Goal: Information Seeking & Learning: Understand process/instructions

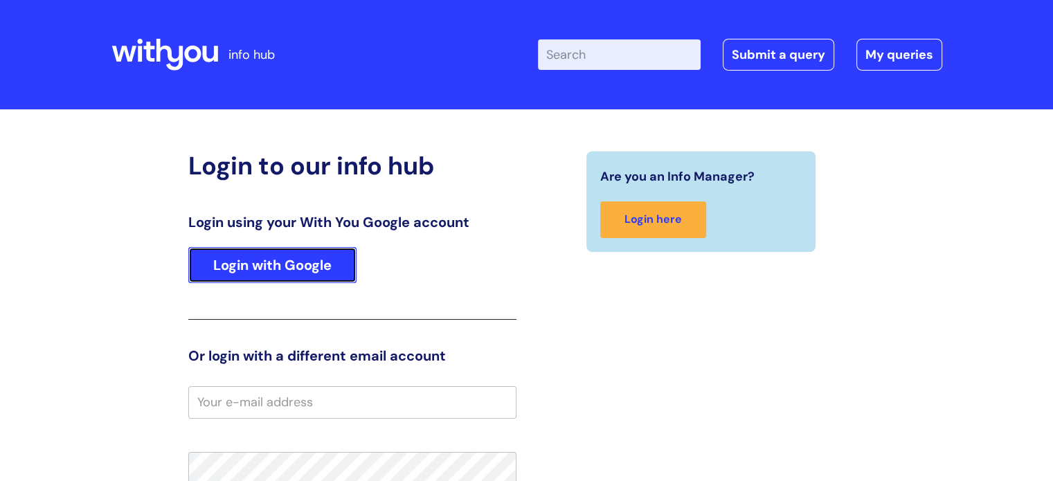
click at [308, 258] on link "Login with Google" at bounding box center [272, 265] width 168 height 36
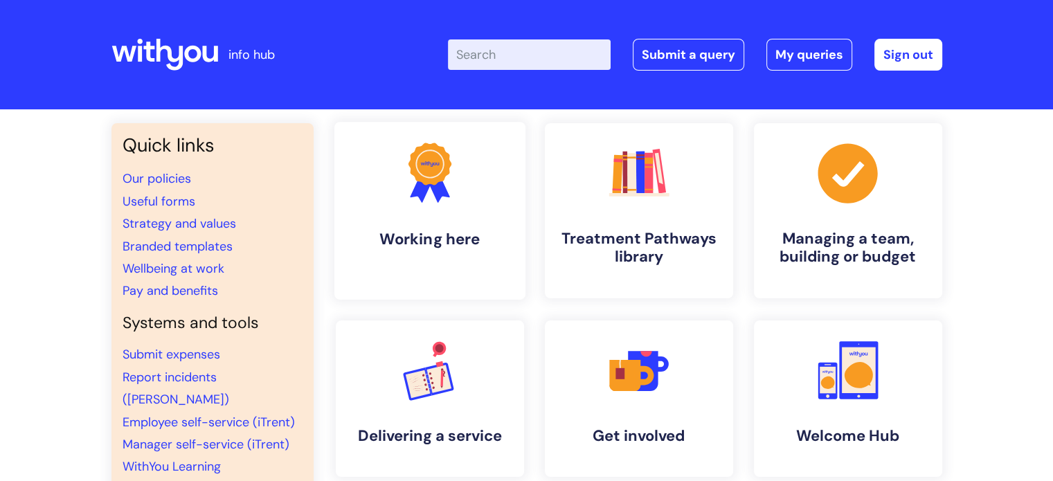
click at [442, 200] on icon ".cls-1{fill:#f89b22;}.cls-1,.cls-2,.cls-3{stroke-width:0px;}.cls-2{fill:#2d3cff…" at bounding box center [429, 172] width 69 height 69
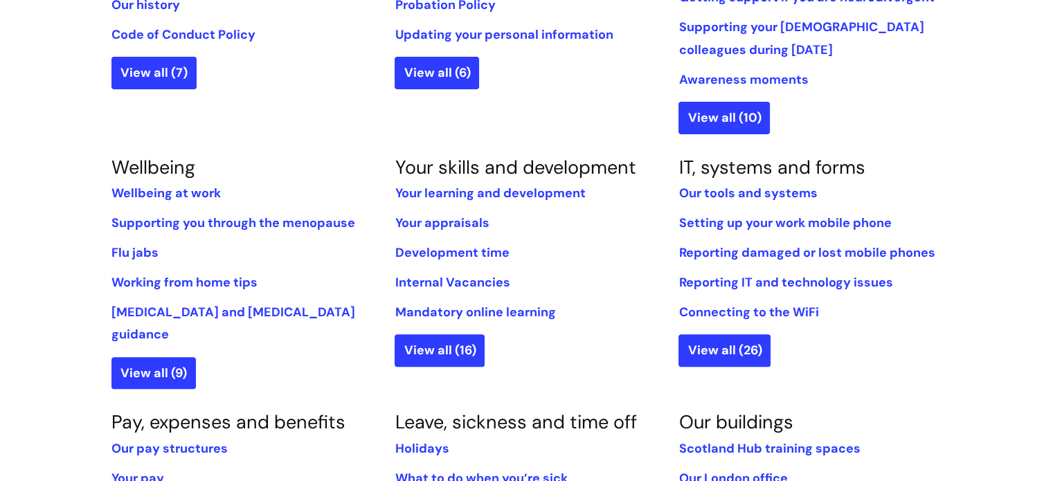
scroll to position [471, 0]
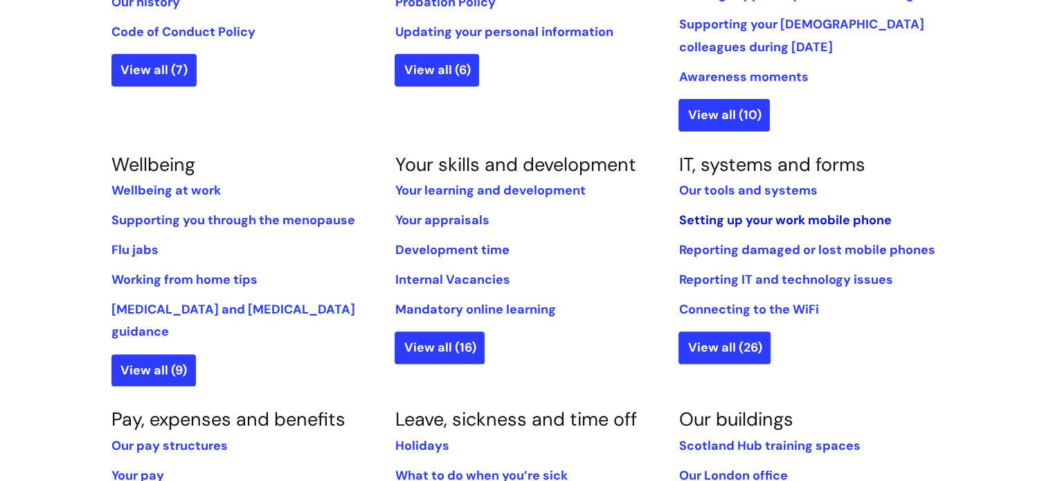
click at [800, 220] on link "Setting up your work mobile phone" at bounding box center [784, 220] width 212 height 17
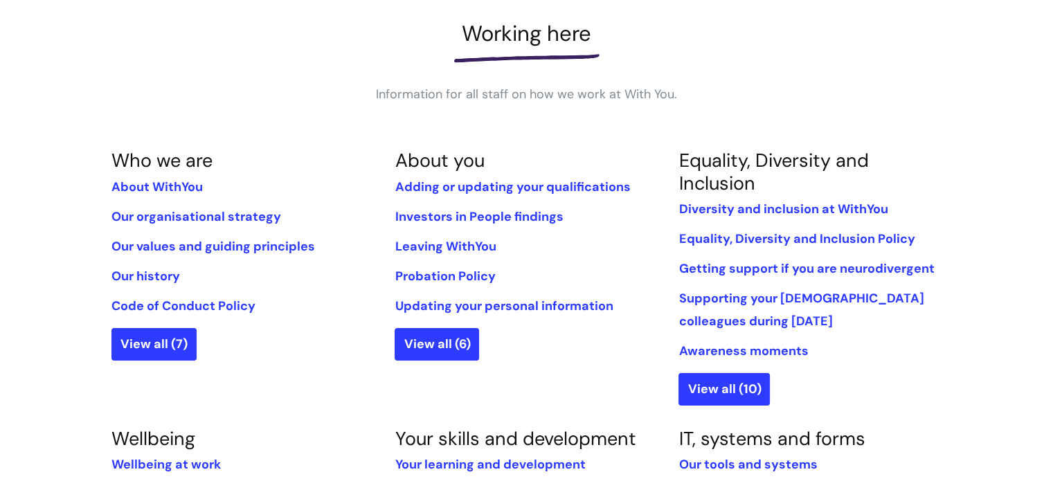
scroll to position [194, 0]
